Goal: Task Accomplishment & Management: Use online tool/utility

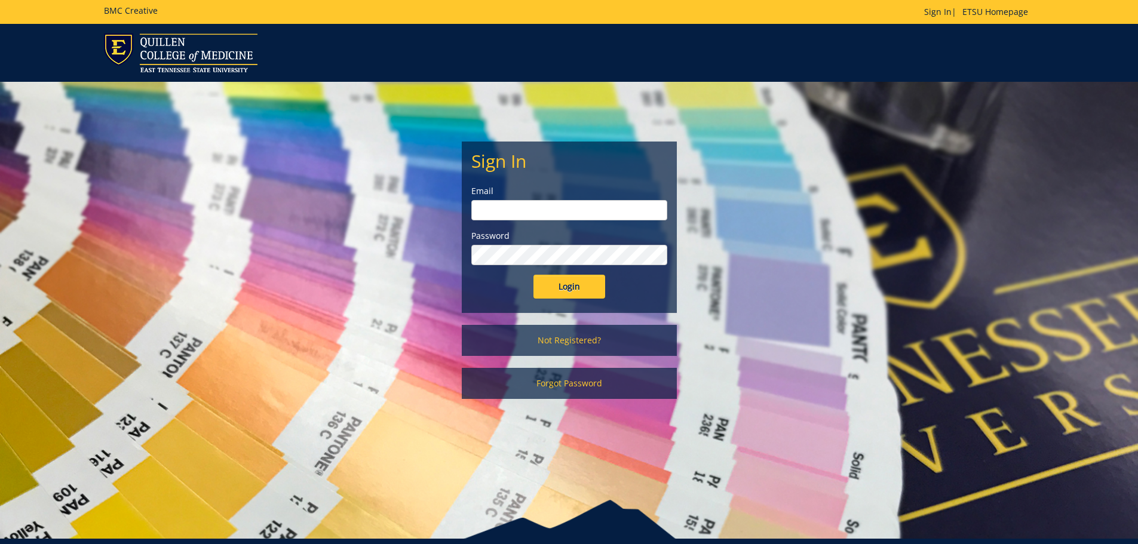
type input "[EMAIL_ADDRESS][DOMAIN_NAME]"
click at [566, 280] on input "Login" at bounding box center [569, 287] width 72 height 24
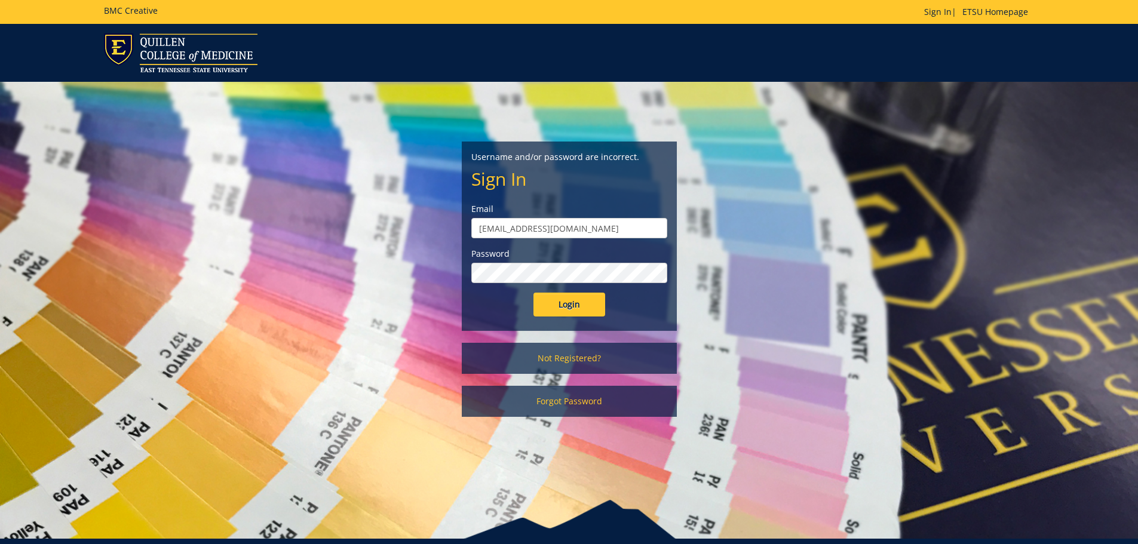
click at [399, 277] on div "Username and/or password are incorrect. Sign In Email [EMAIL_ADDRESS][DOMAIN_NA…" at bounding box center [569, 255] width 699 height 347
click at [533, 293] on input "Login" at bounding box center [569, 305] width 72 height 24
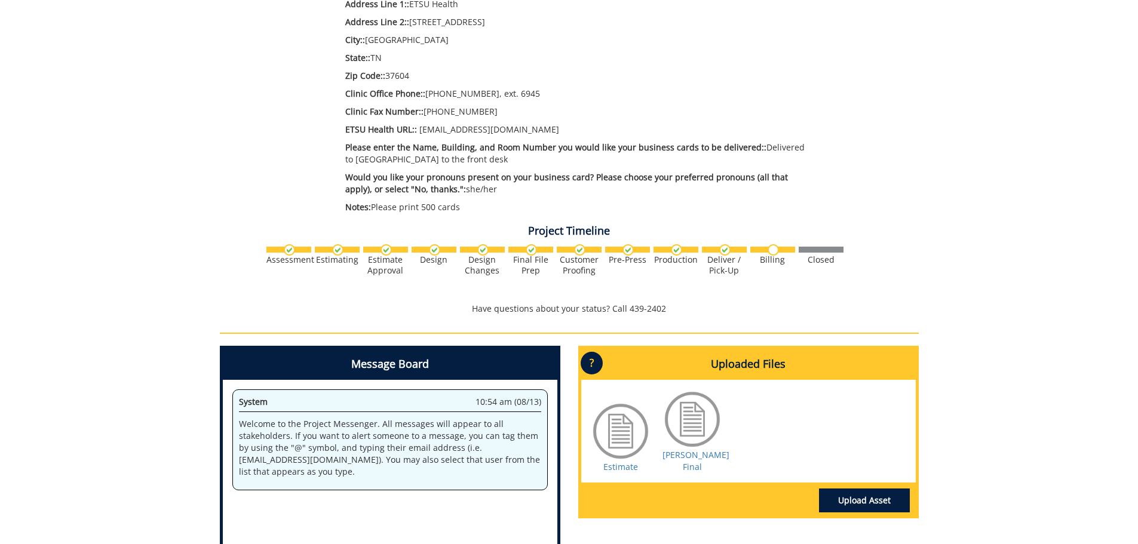
scroll to position [538, 0]
